Goal: Information Seeking & Learning: Find specific fact

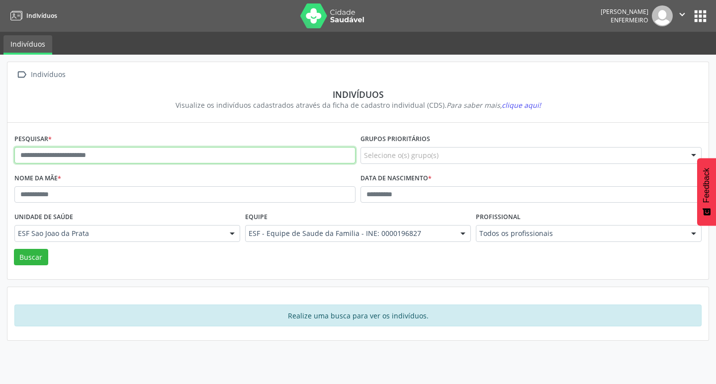
click at [27, 159] on input "text" at bounding box center [184, 155] width 341 height 17
paste input "**********"
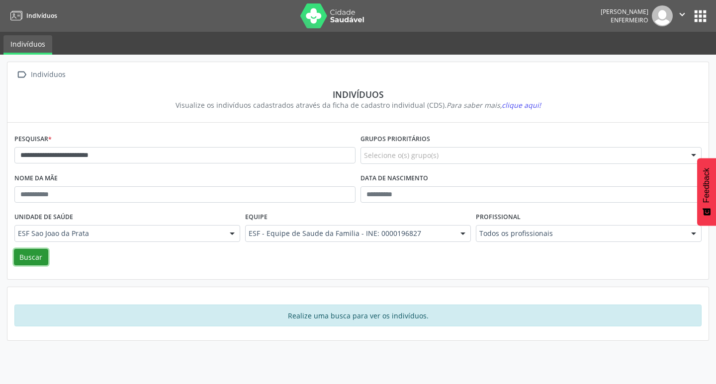
click at [37, 258] on button "Buscar" at bounding box center [31, 257] width 34 height 17
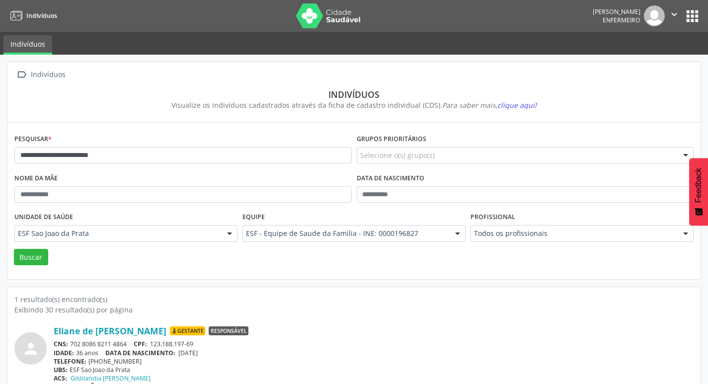
scroll to position [21, 0]
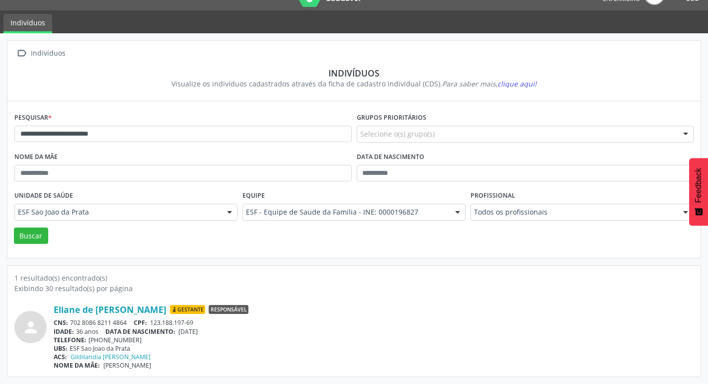
drag, startPoint x: 179, startPoint y: 332, endPoint x: 210, endPoint y: 338, distance: 31.3
click at [210, 338] on div "Eliane de [PERSON_NAME] [GEOGRAPHIC_DATA] Responsável CNS: 702 8086 8211 4864 C…" at bounding box center [374, 337] width 640 height 66
click at [210, 338] on div "TELEFONE: [PHONE_NUMBER]" at bounding box center [374, 340] width 640 height 8
drag, startPoint x: 183, startPoint y: 331, endPoint x: 220, endPoint y: 334, distance: 37.4
click at [220, 334] on div "IDADE: 36 anos DATA DE NASCIMENTO: [DEMOGRAPHIC_DATA]" at bounding box center [374, 332] width 640 height 8
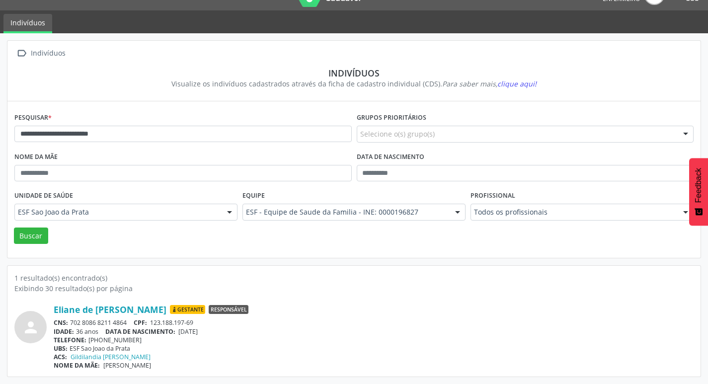
copy span "[DATE]"
drag, startPoint x: 19, startPoint y: 128, endPoint x: 154, endPoint y: 136, distance: 134.4
click at [154, 136] on input "**********" at bounding box center [183, 134] width 338 height 17
paste input "text"
type input "**********"
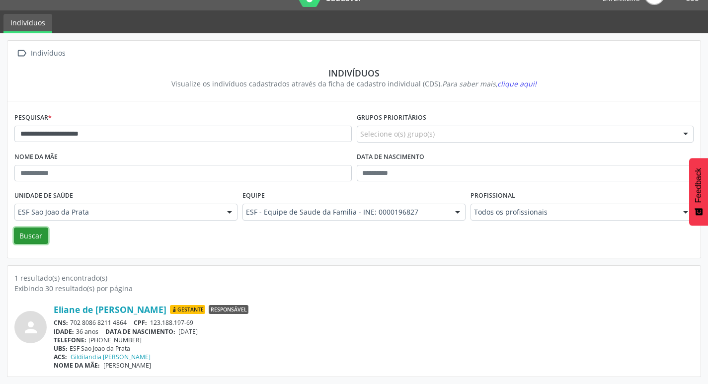
click at [39, 242] on button "Buscar" at bounding box center [31, 236] width 34 height 17
drag, startPoint x: 180, startPoint y: 332, endPoint x: 212, endPoint y: 333, distance: 31.8
click at [220, 332] on div "IDADE: 30 anos DATA DE NASCIMENTO: [DEMOGRAPHIC_DATA]" at bounding box center [374, 332] width 640 height 8
copy span "[DATE]"
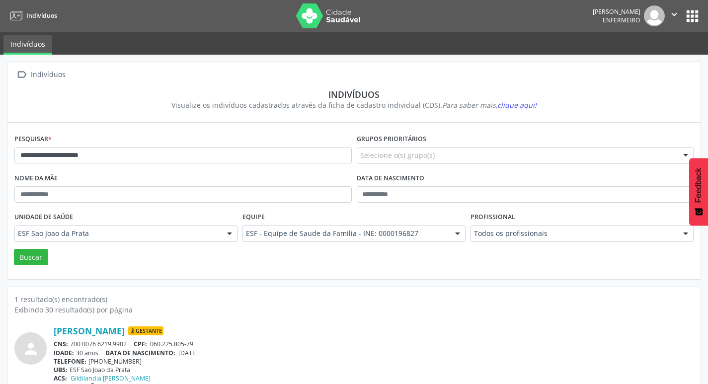
click at [296, 17] on img at bounding box center [328, 15] width 65 height 25
